Goal: Find specific page/section: Find specific page/section

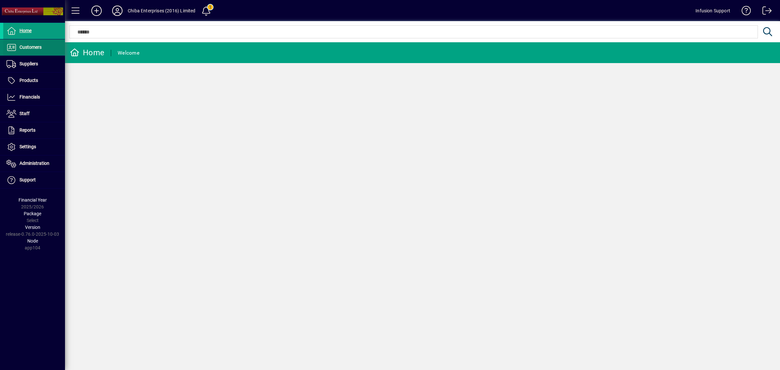
click at [33, 46] on span "Customers" at bounding box center [31, 47] width 22 height 5
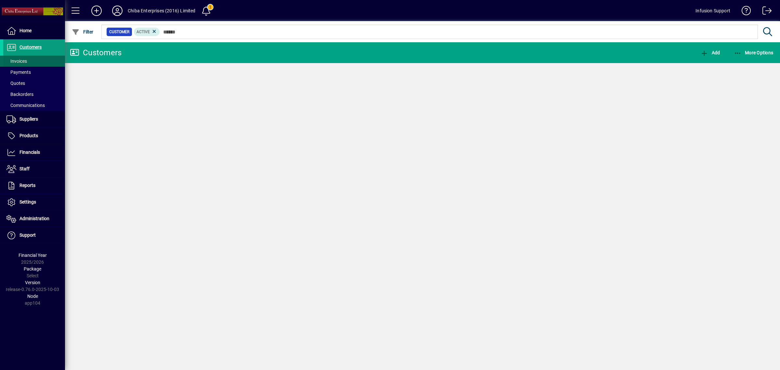
click at [33, 60] on span at bounding box center [34, 61] width 62 height 16
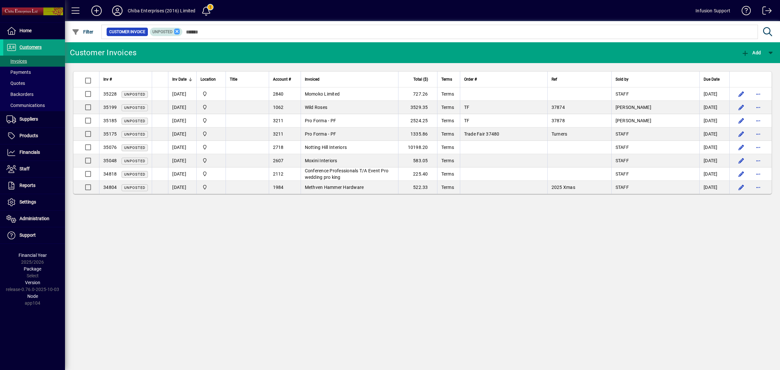
click at [175, 29] on icon at bounding box center [177, 32] width 6 height 6
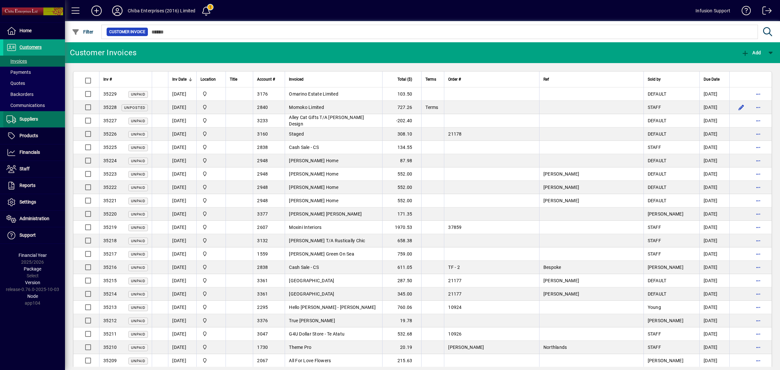
click at [26, 114] on span at bounding box center [34, 120] width 62 height 16
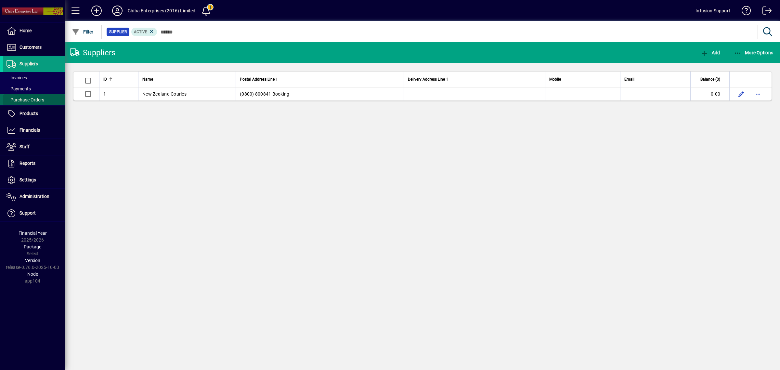
click at [28, 101] on span "Purchase Orders" at bounding box center [26, 99] width 38 height 5
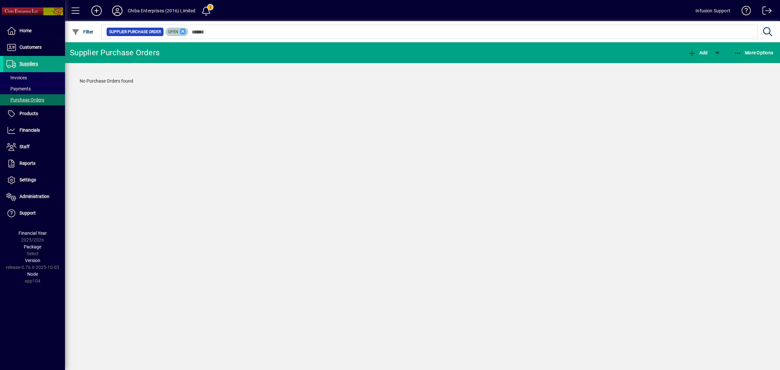
click at [184, 32] on icon at bounding box center [183, 32] width 6 height 6
drag, startPoint x: 194, startPoint y: 129, endPoint x: 129, endPoint y: 158, distance: 71.3
click at [194, 129] on div "Supplier Purchase Orders Add More Options No Purchase Orders found" at bounding box center [422, 206] width 715 height 328
drag, startPoint x: 343, startPoint y: 163, endPoint x: 89, endPoint y: 92, distance: 264.0
click at [341, 163] on div "Supplier Purchase Orders Add More Options No Purchase Orders found" at bounding box center [422, 206] width 715 height 328
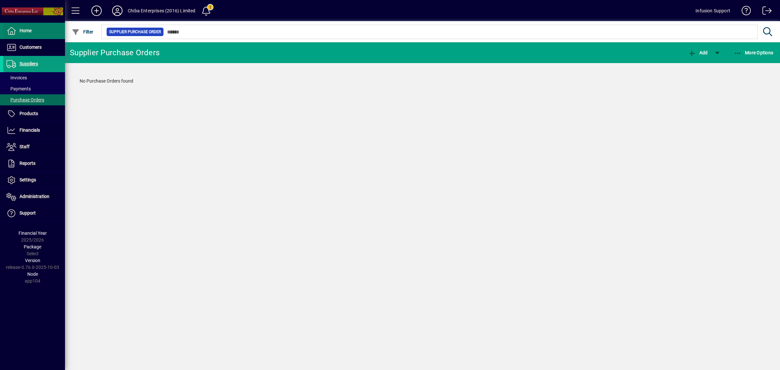
click at [15, 36] on span at bounding box center [34, 31] width 62 height 16
